Goal: Navigation & Orientation: Find specific page/section

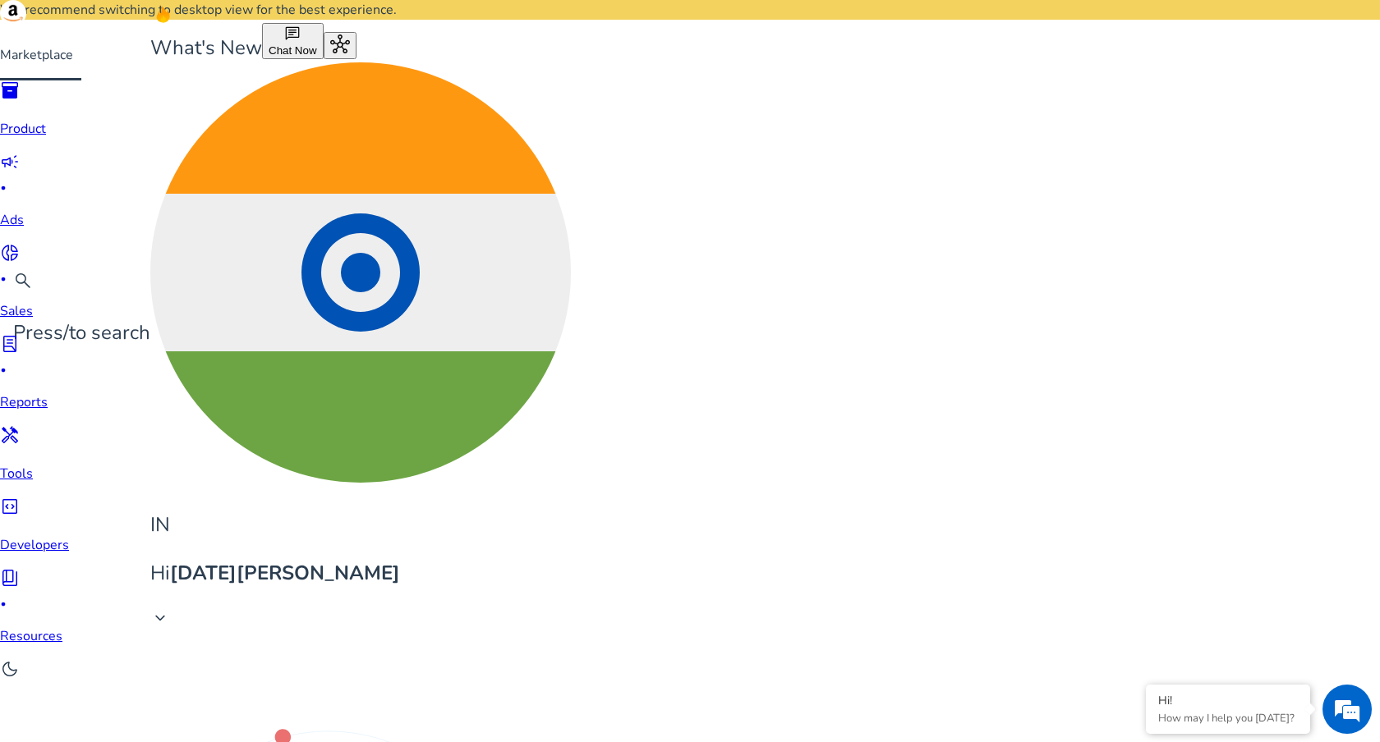
click at [30, 393] on p "Reports" at bounding box center [34, 403] width 69 height 20
click at [20, 100] on span "inventory_2" at bounding box center [10, 90] width 20 height 20
